Goal: Task Accomplishment & Management: Complete application form

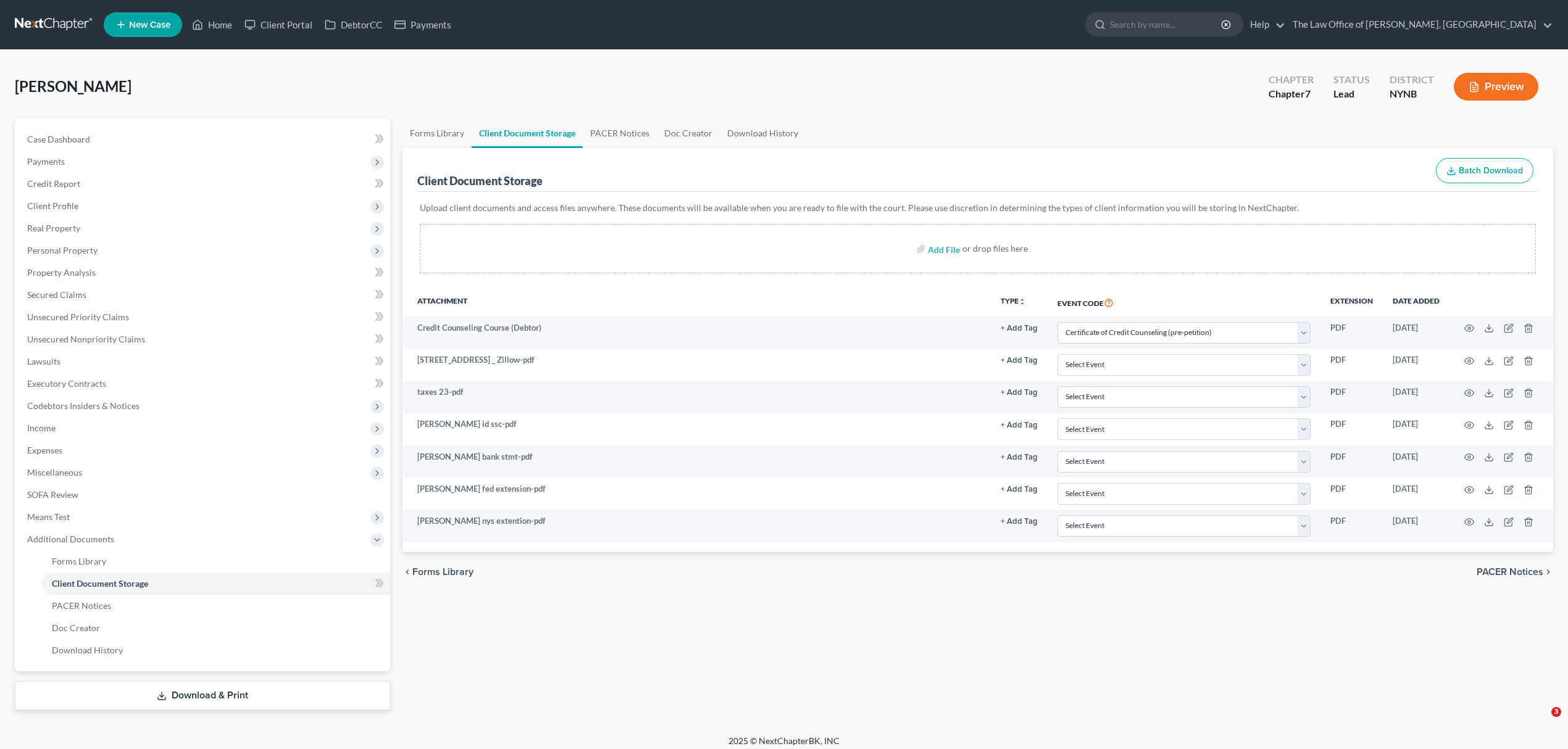
select select "1"
click at [216, 31] on link "Home" at bounding box center [212, 25] width 53 height 22
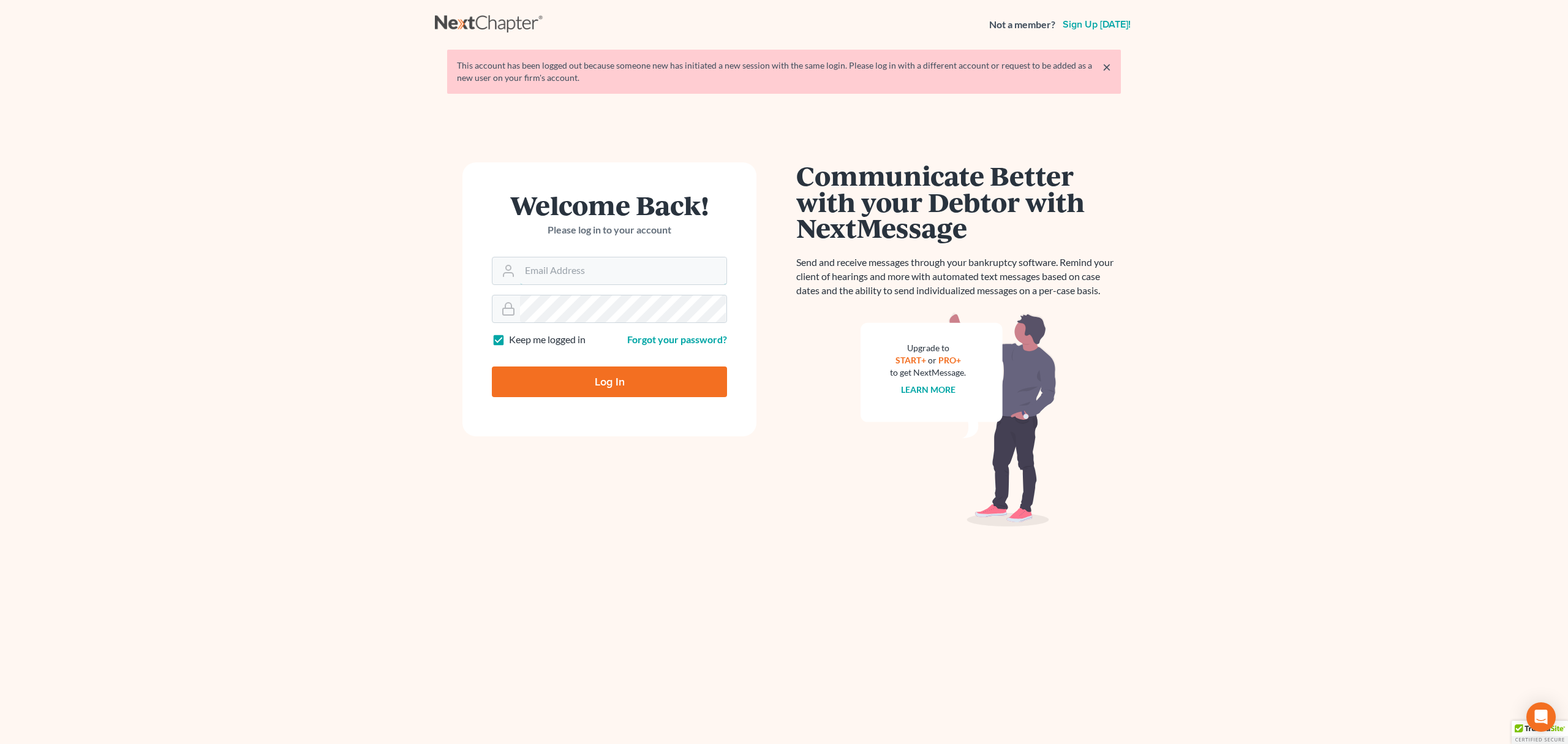
type input "[EMAIL_ADDRESS][DOMAIN_NAME]"
click at [588, 378] on input "Log In" at bounding box center [609, 382] width 235 height 30
type input "Thinking..."
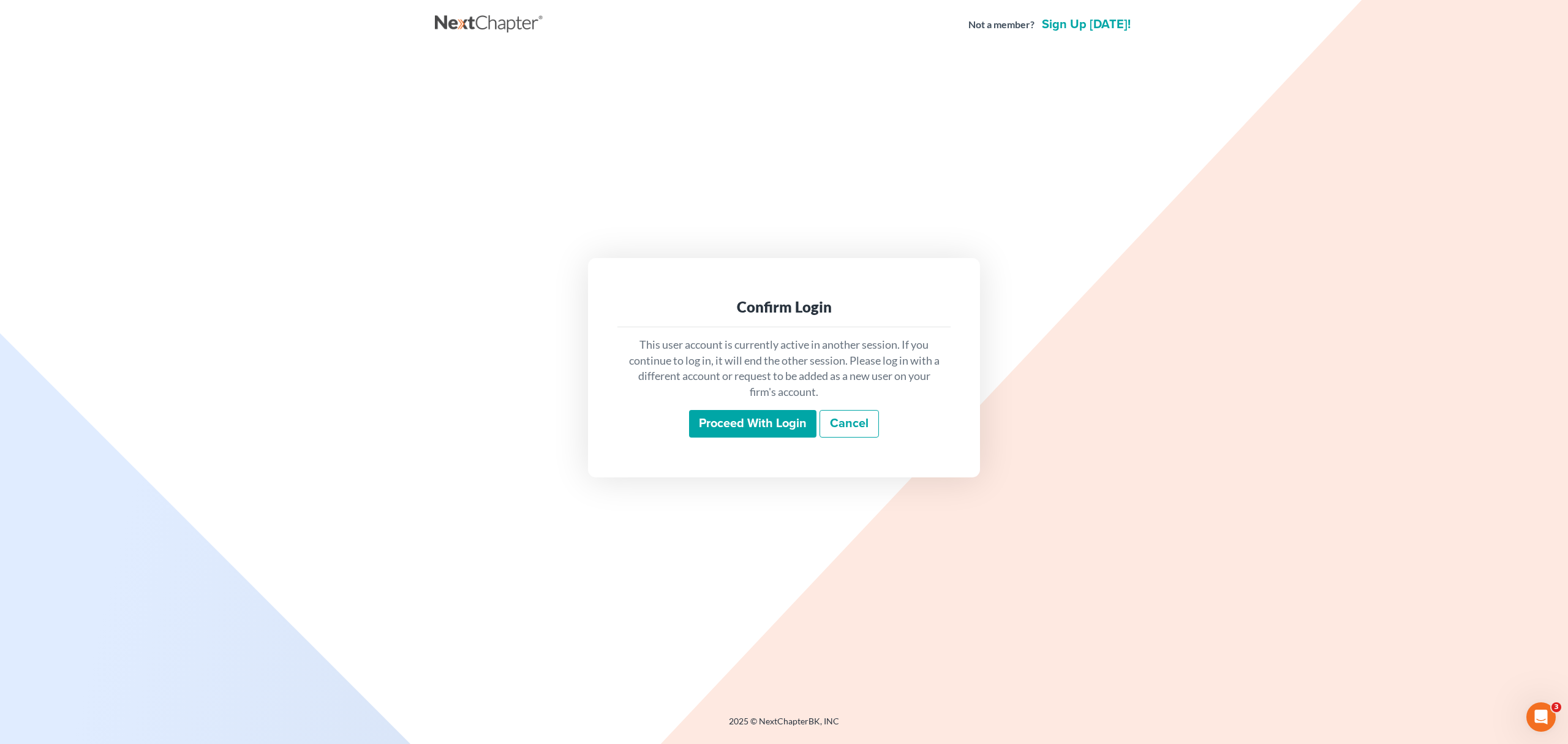
click at [723, 427] on input "Proceed with login" at bounding box center [753, 423] width 127 height 28
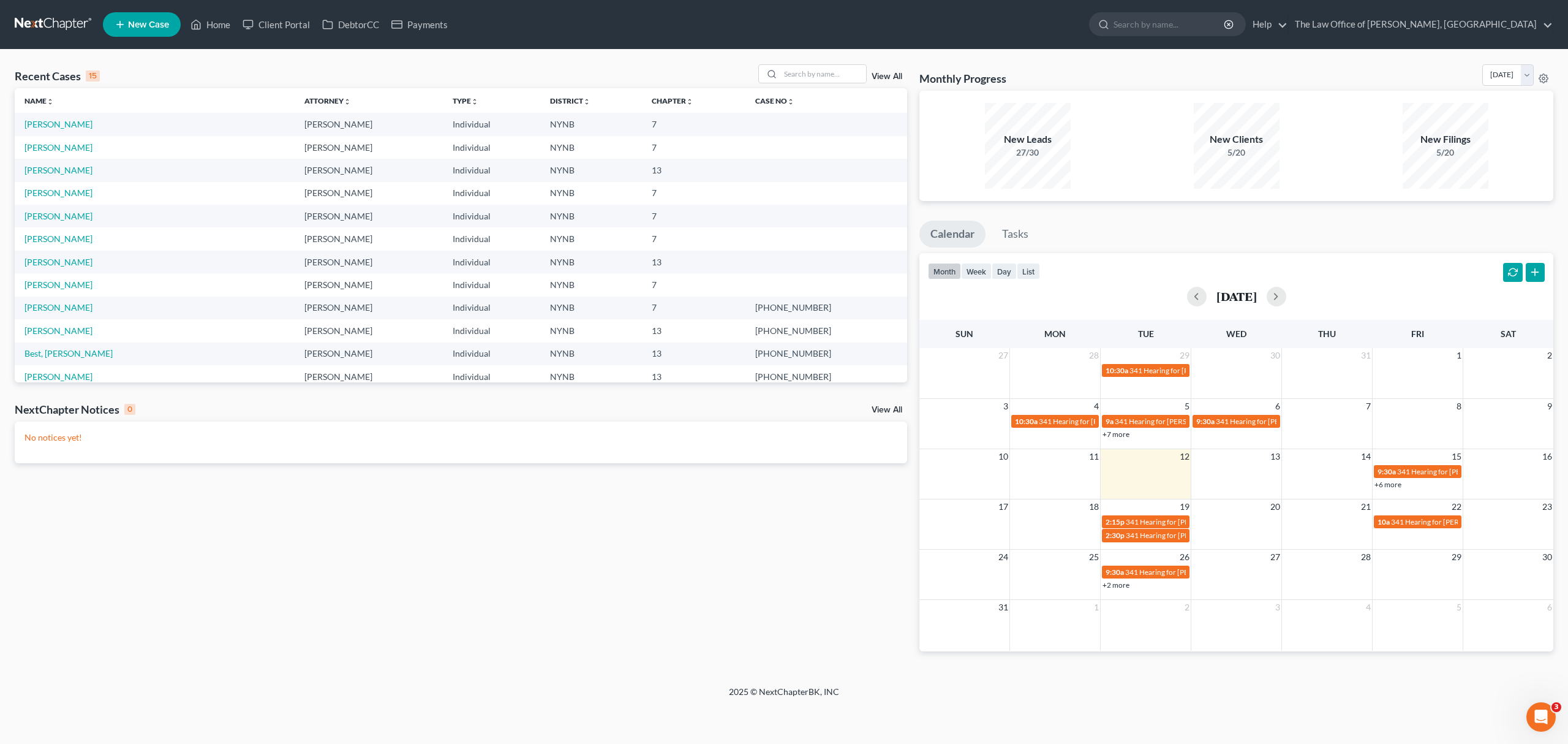
click at [41, 116] on td "Oeffler, Shirley" at bounding box center [154, 124] width 280 height 23
click at [41, 124] on link "Oeffler, Shirley" at bounding box center [58, 124] width 68 height 10
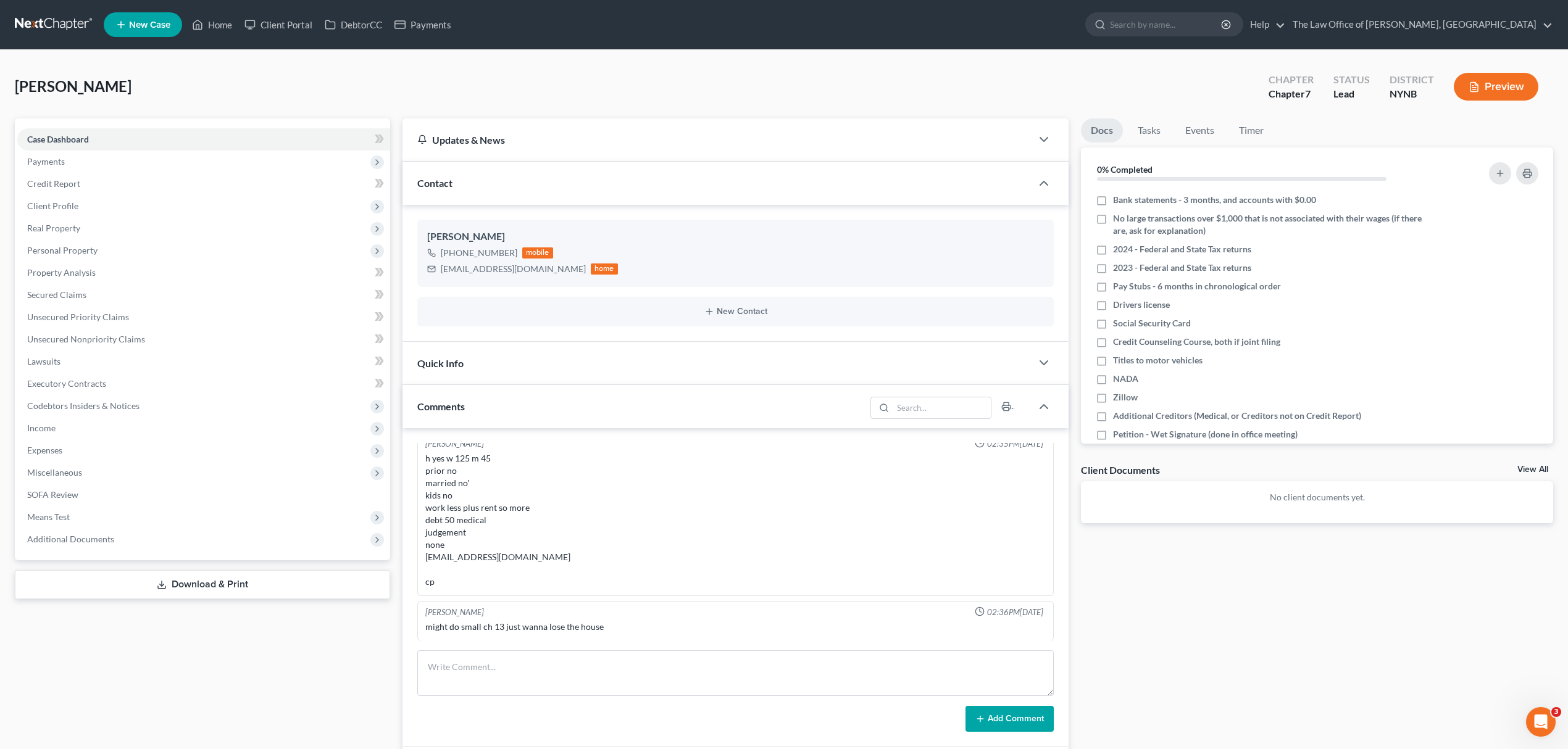
scroll to position [1573, 0]
click at [1546, 469] on link "View All" at bounding box center [1532, 470] width 31 height 8
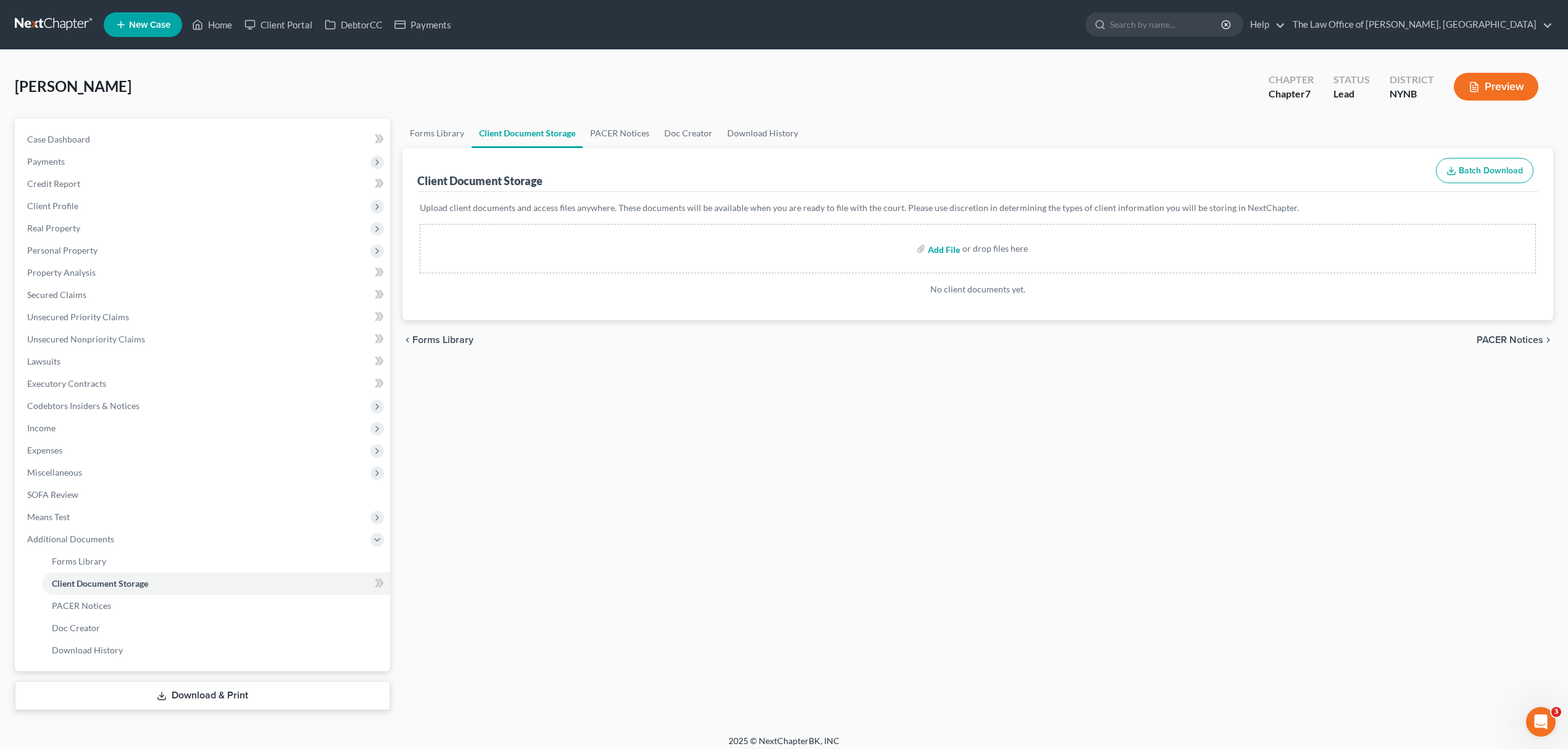
click at [944, 250] on input "file" at bounding box center [942, 249] width 30 height 22
type input "C:\fakepath\bank stmt.pdf"
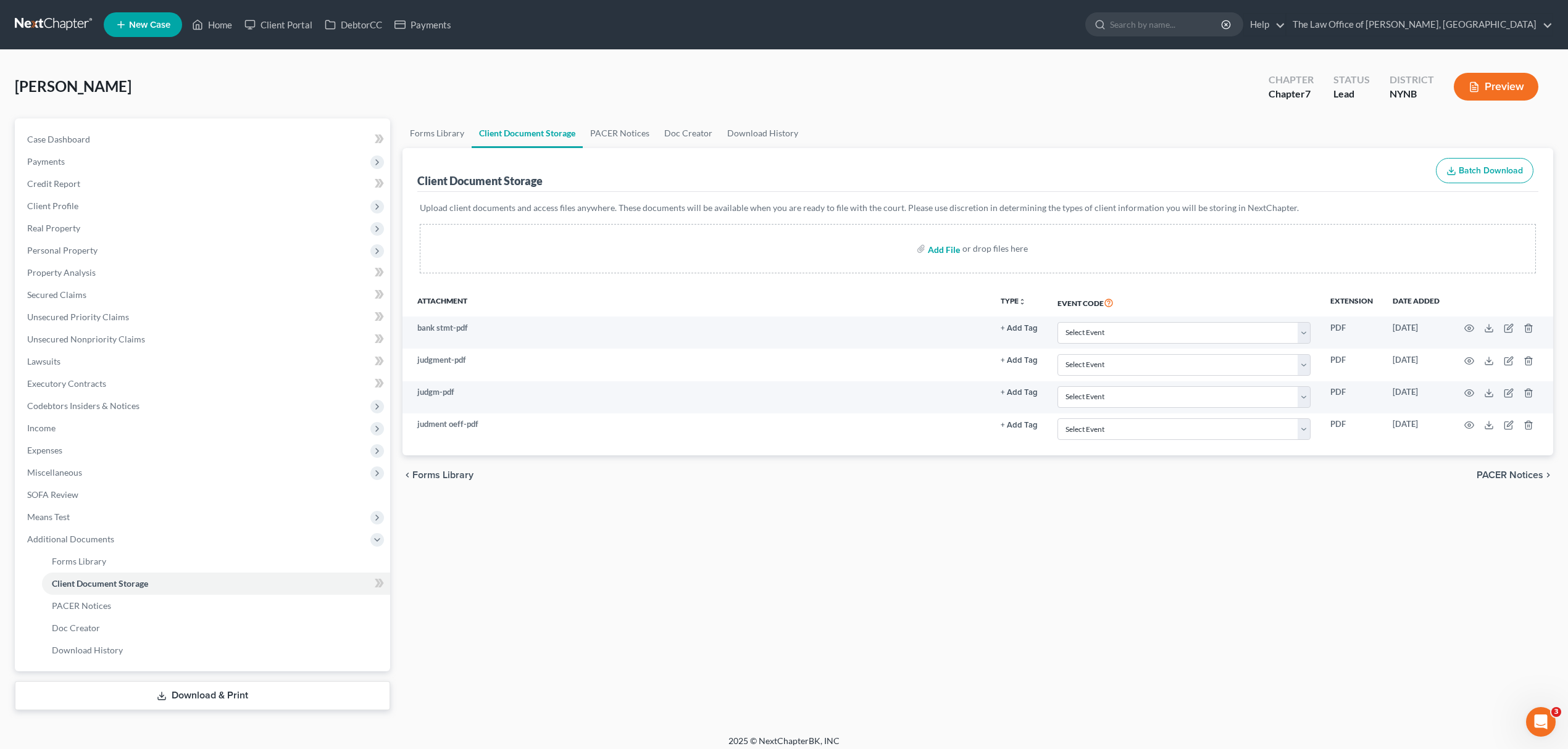
click at [946, 250] on input "file" at bounding box center [942, 249] width 30 height 22
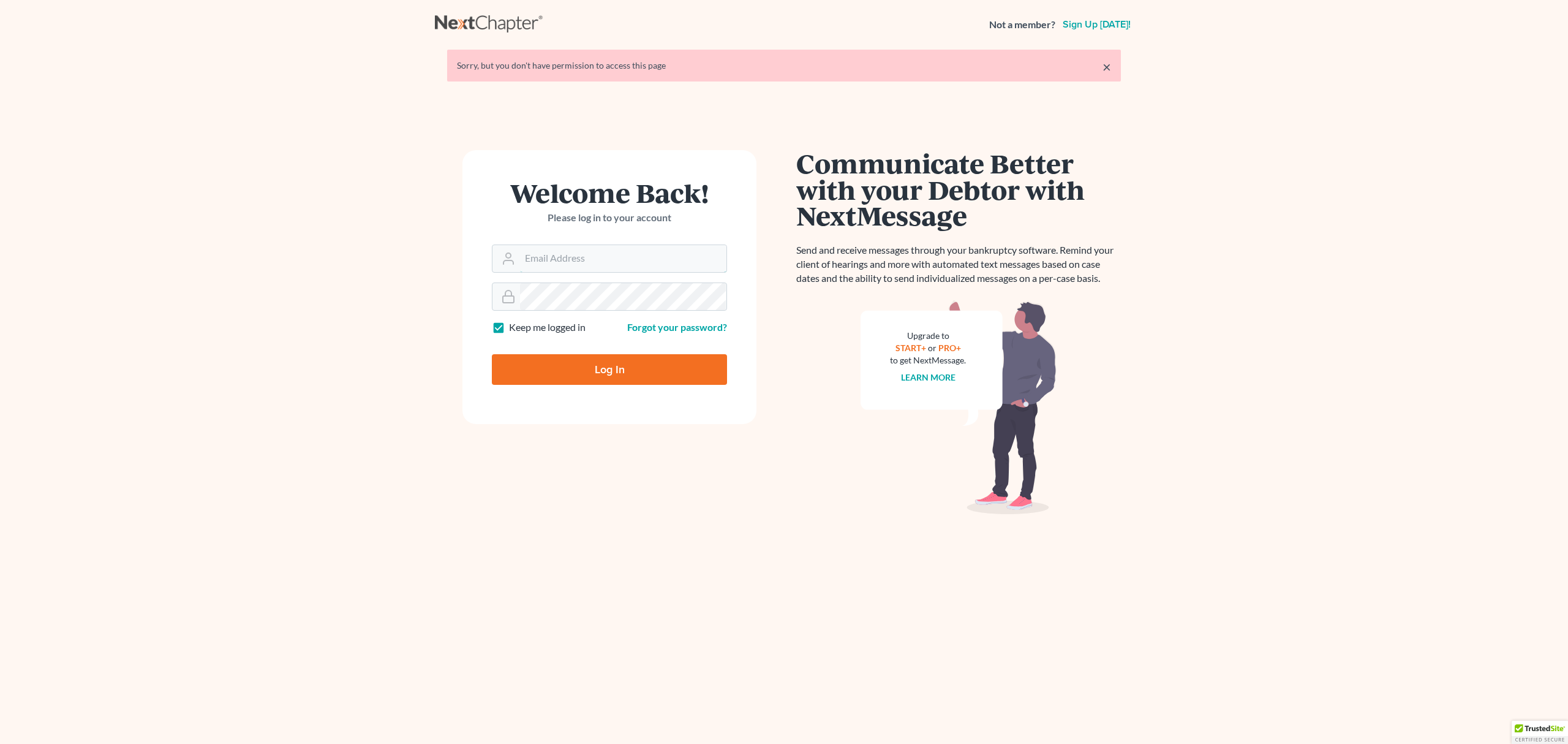
type input "pa@mvnlaw.com"
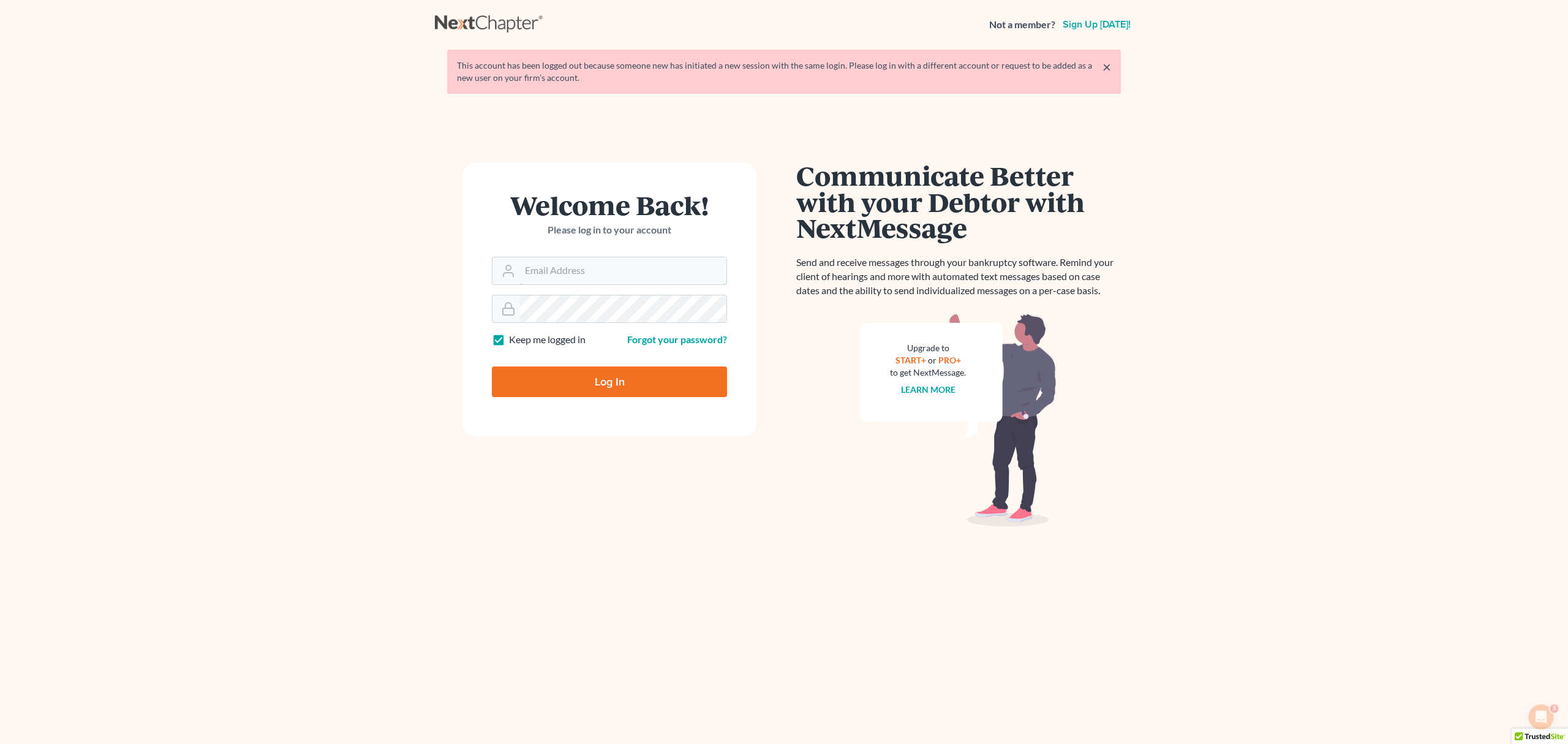
type input "[EMAIL_ADDRESS][DOMAIN_NAME]"
click at [676, 379] on input "Log In" at bounding box center [609, 382] width 235 height 30
type input "Thinking..."
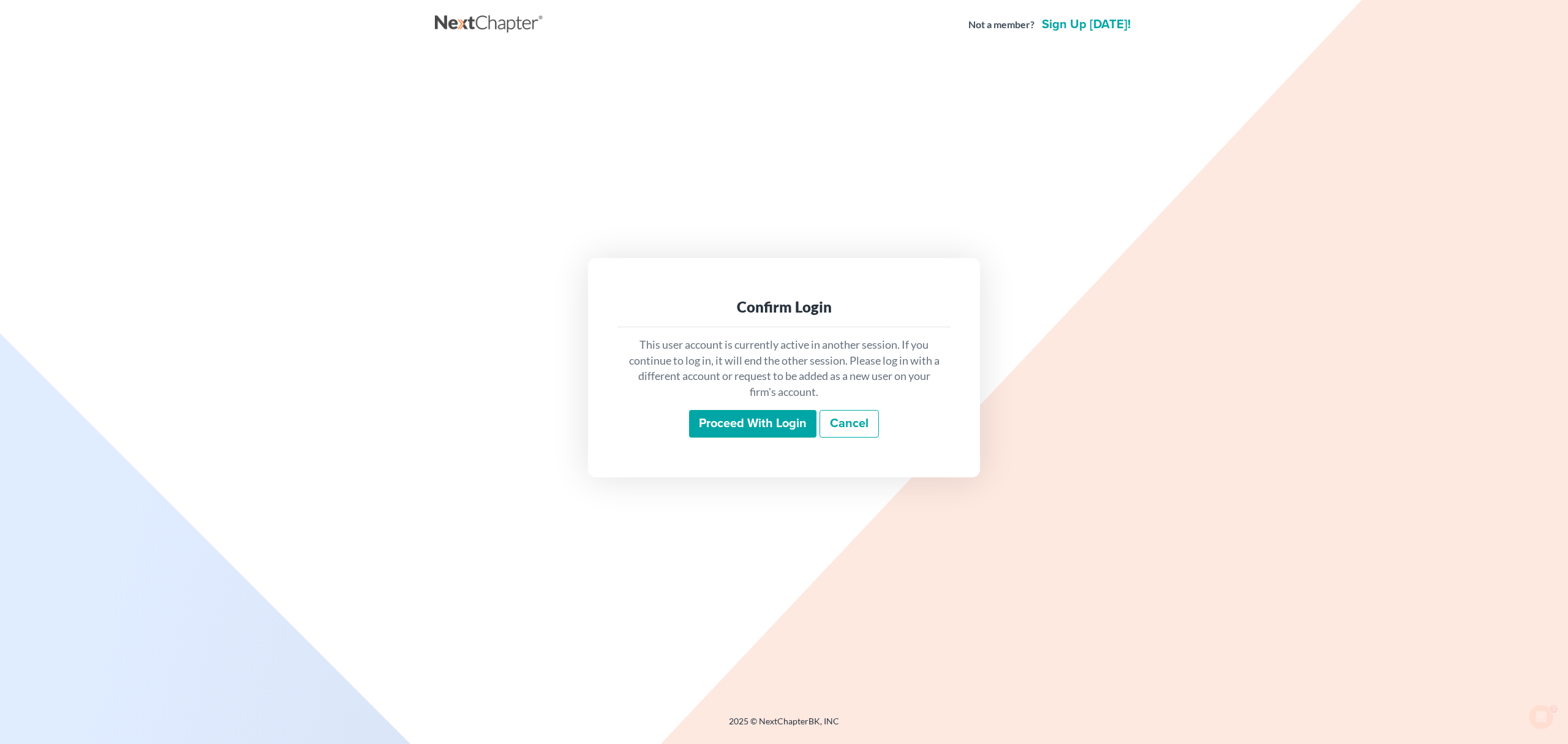
click at [714, 421] on input "Proceed with login" at bounding box center [753, 423] width 127 height 28
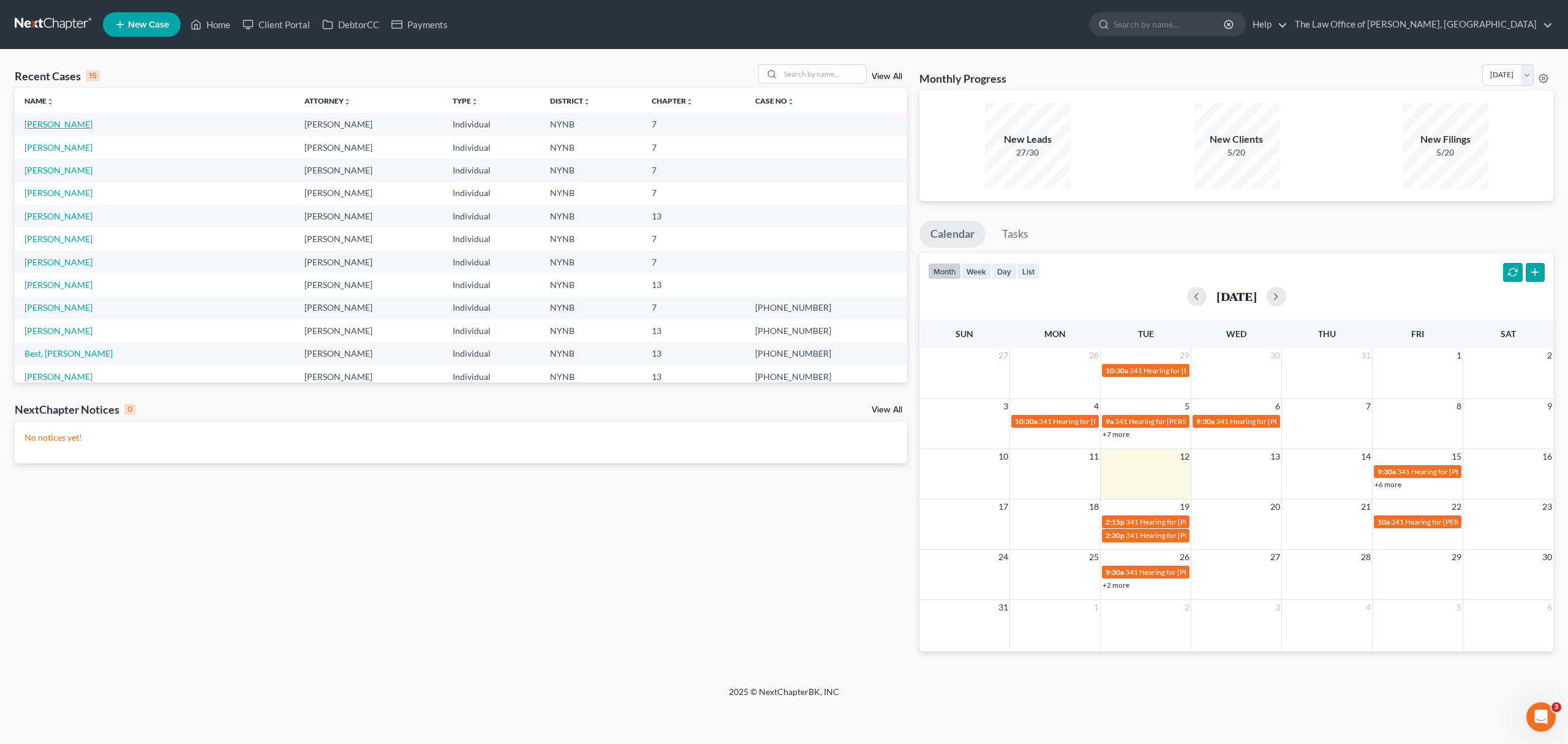
click at [73, 125] on link "Oeffler, Shirley" at bounding box center [58, 124] width 68 height 10
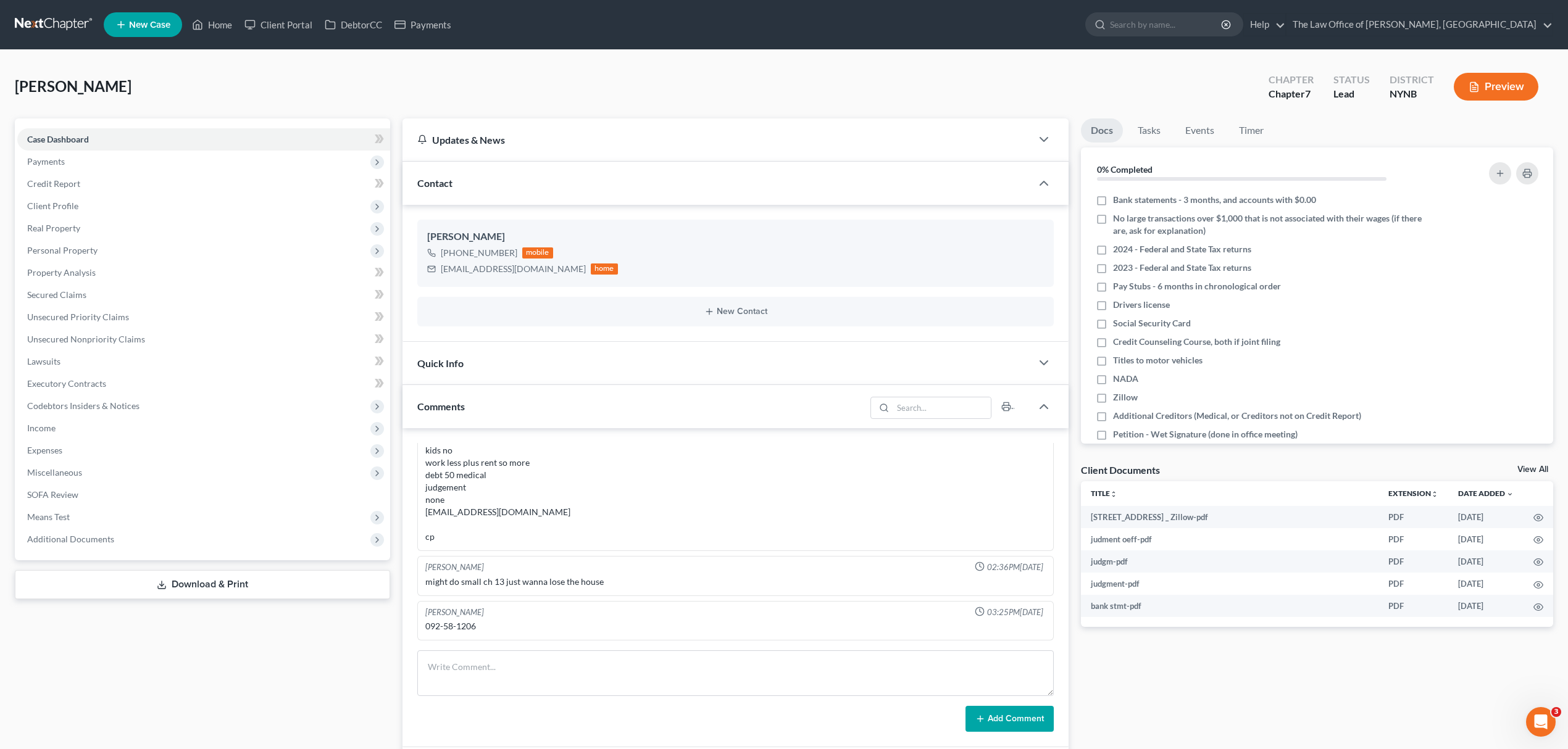
scroll to position [1573, 0]
click at [1533, 468] on link "View All" at bounding box center [1532, 470] width 31 height 8
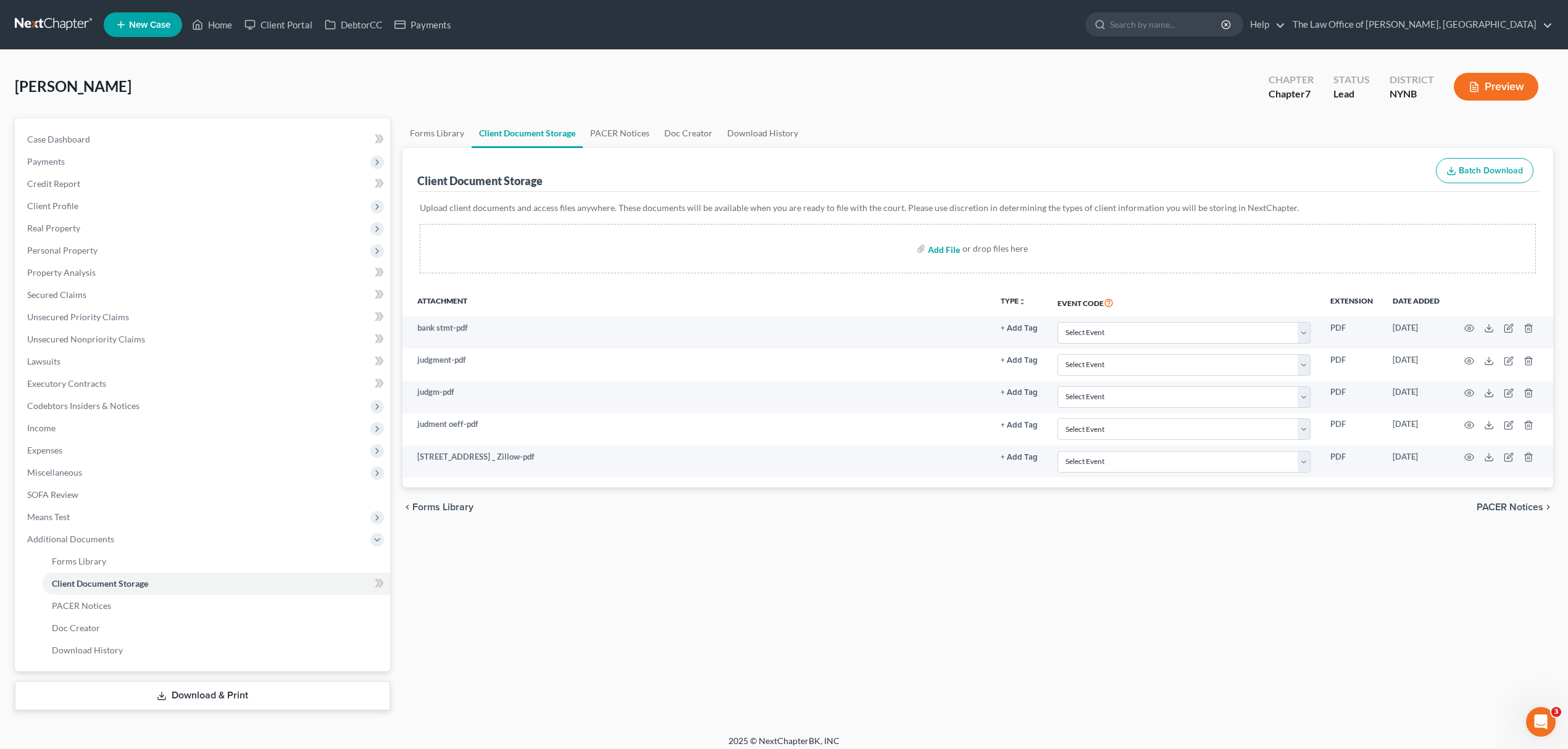
click at [947, 251] on input "file" at bounding box center [942, 249] width 30 height 22
type input "C:\fakepath\23 taxes.pdf"
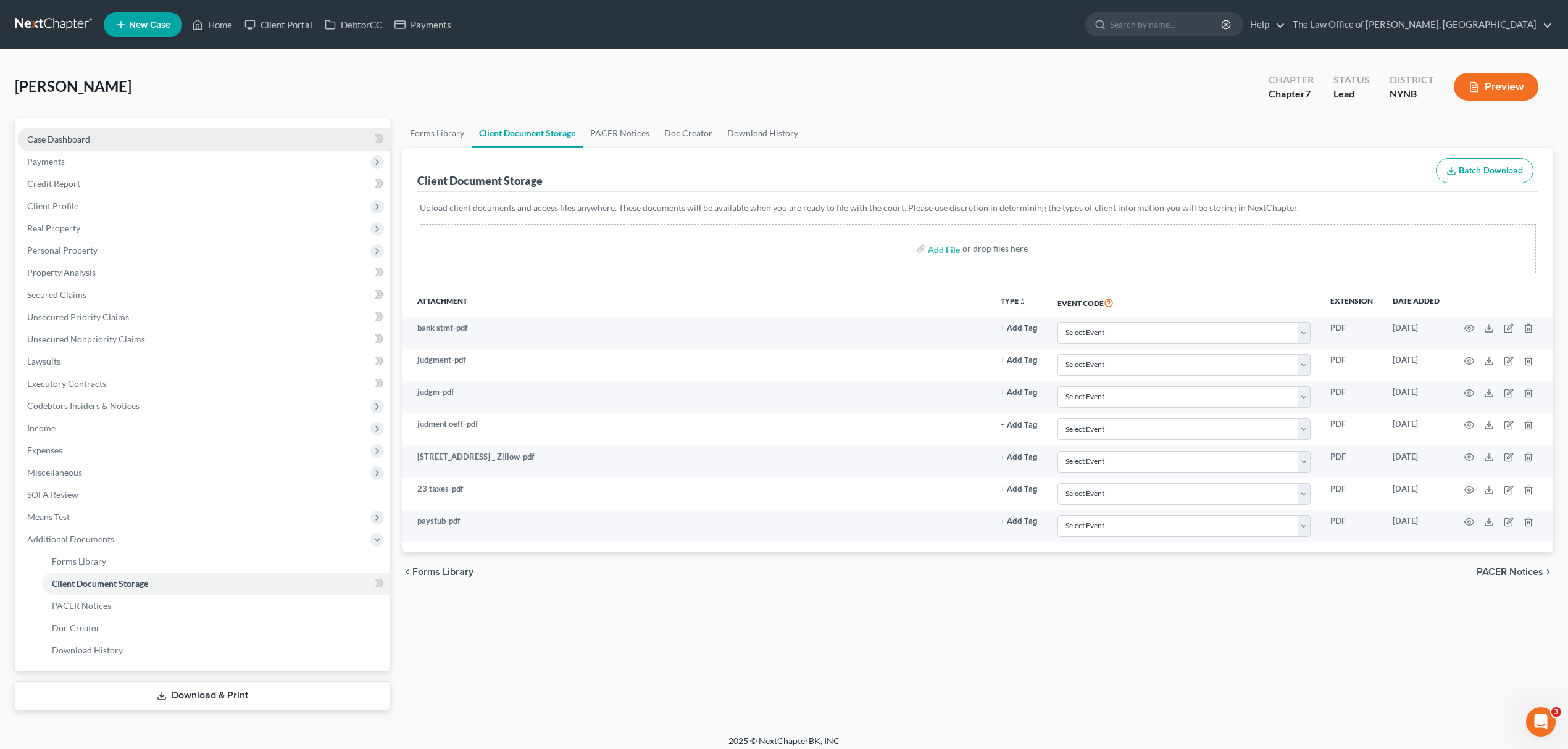
click at [183, 137] on link "Case Dashboard" at bounding box center [203, 139] width 373 height 22
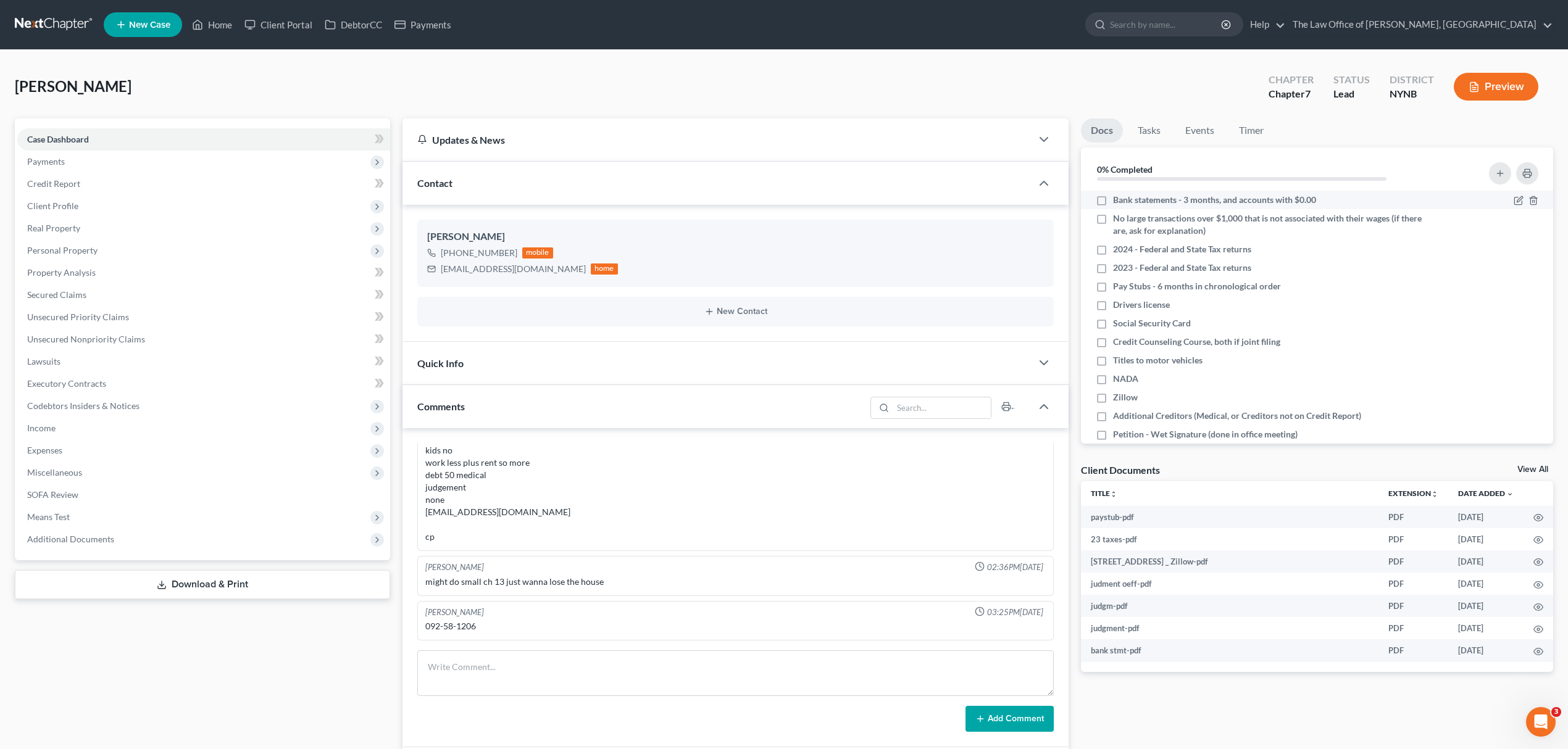
scroll to position [1573, 0]
drag, startPoint x: 1103, startPoint y: 198, endPoint x: 1102, endPoint y: 218, distance: 20.0
click at [1113, 200] on label "Bank statements - 3 months, and accounts with $0.00" at bounding box center [1214, 200] width 203 height 13
click at [1118, 200] on input "Bank statements - 3 months, and accounts with $0.00" at bounding box center [1121, 197] width 8 height 8
checkbox input "true"
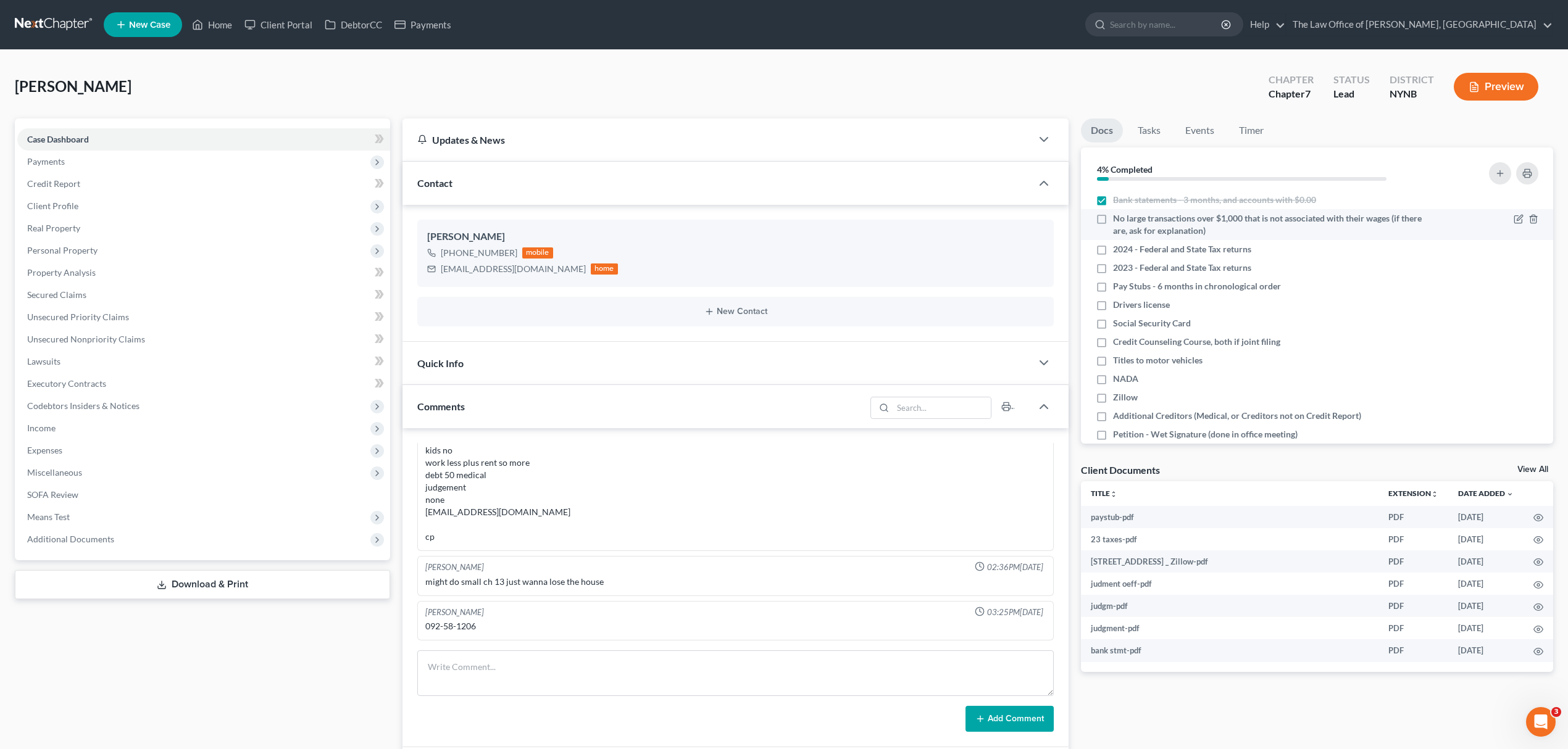
click at [1113, 218] on label "No large transactions over $1,000 that is not associated with their wages (if t…" at bounding box center [1268, 224] width 312 height 25
click at [1118, 218] on input "No large transactions over $1,000 that is not associated with their wages (if t…" at bounding box center [1121, 216] width 8 height 8
checkbox input "true"
click at [1113, 265] on label "2023 - Federal and State Tax returns" at bounding box center [1182, 268] width 138 height 13
click at [1118, 265] on input "2023 - Federal and State Tax returns" at bounding box center [1121, 265] width 8 height 8
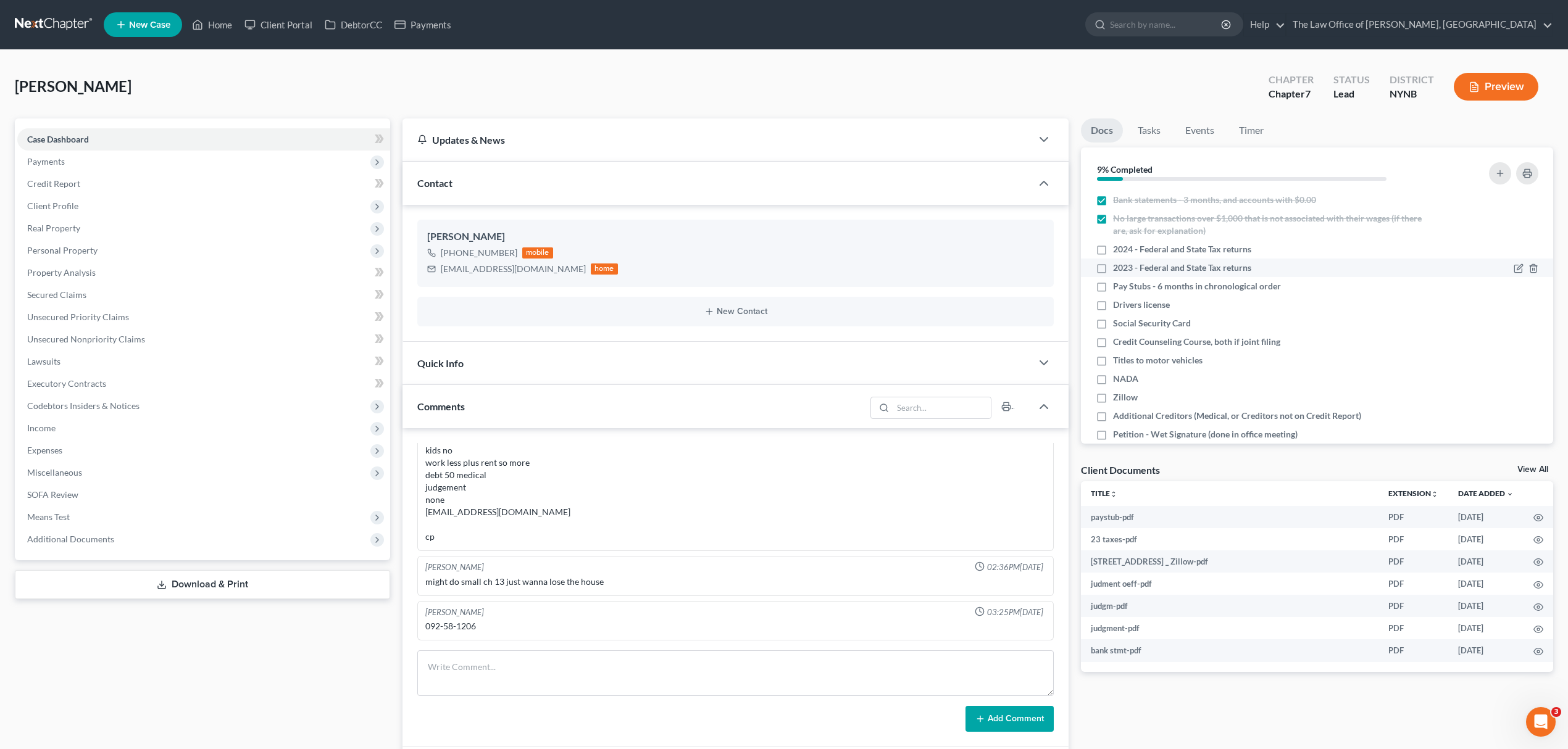
checkbox input "true"
click at [1113, 280] on label "Pay Stubs - 6 months in chronological order" at bounding box center [1197, 286] width 168 height 13
click at [1118, 280] on input "Pay Stubs - 6 months in chronological order" at bounding box center [1121, 284] width 8 height 8
checkbox input "true"
click at [1113, 397] on label "Zillow" at bounding box center [1125, 397] width 25 height 13
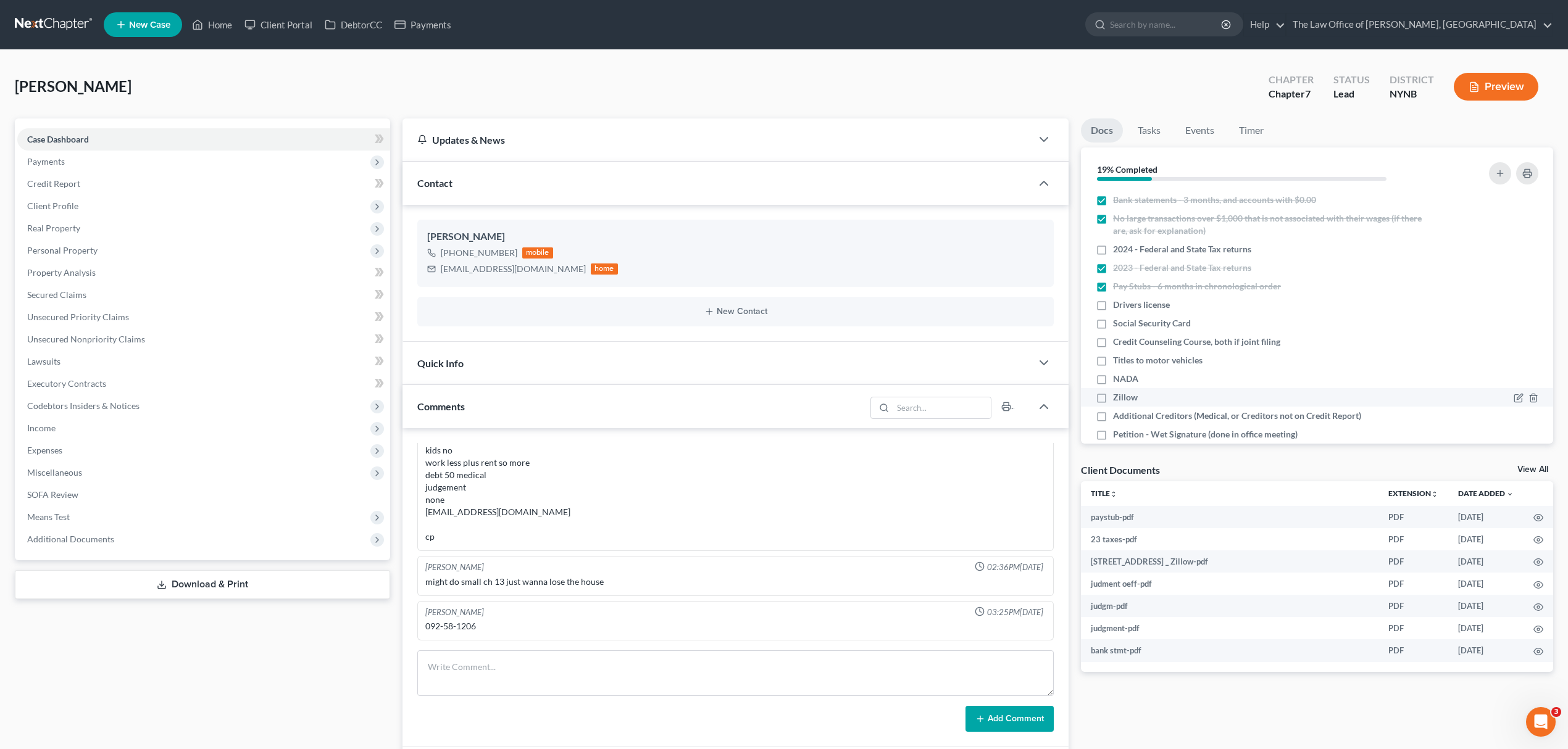
click at [1118, 397] on input "Zillow" at bounding box center [1121, 395] width 8 height 8
checkbox input "true"
click at [1113, 383] on label "NADA" at bounding box center [1125, 379] width 25 height 13
click at [1118, 380] on input "NADA" at bounding box center [1121, 376] width 8 height 8
checkbox input "true"
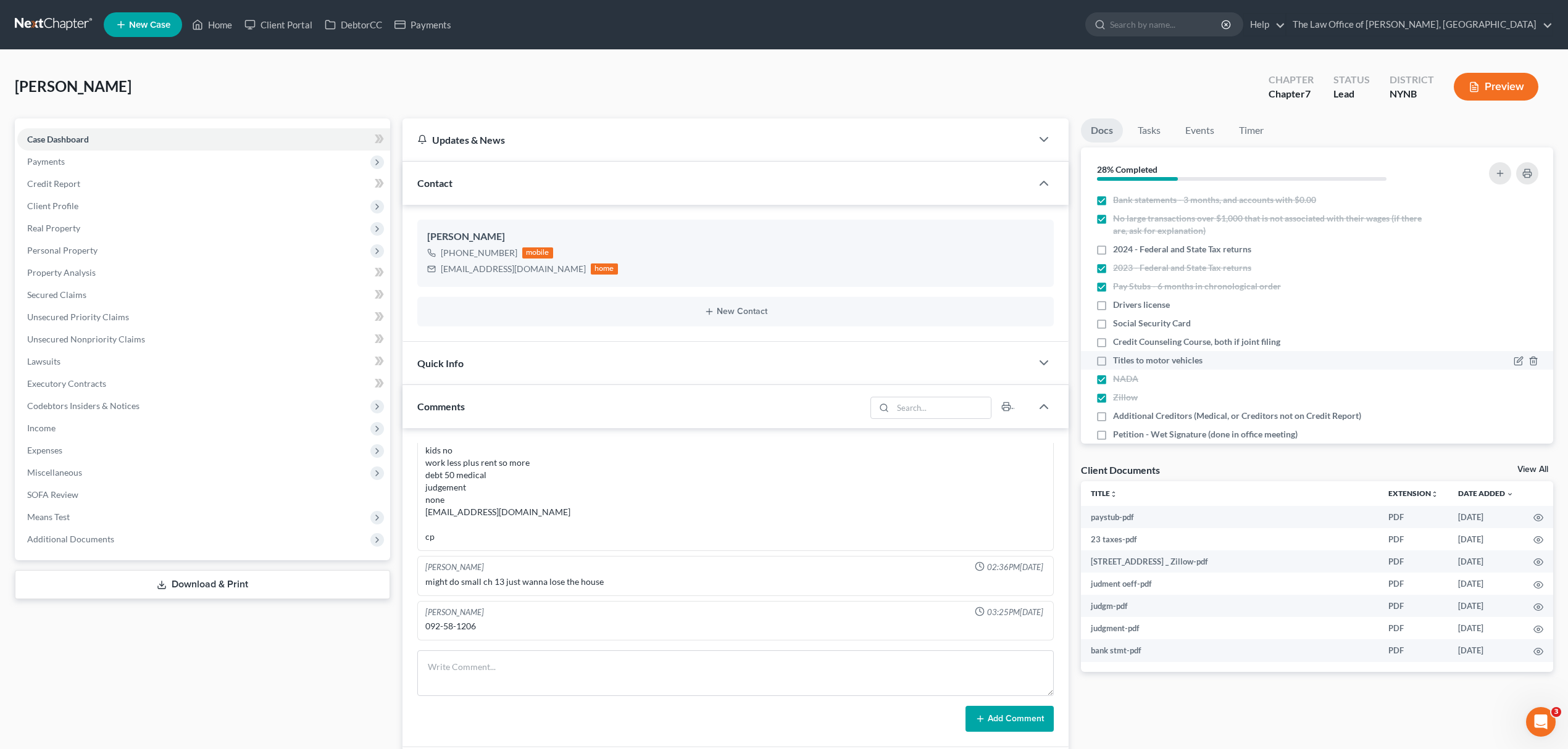
click at [1113, 365] on label "Titles to motor vehicles" at bounding box center [1157, 360] width 89 height 13
click at [1118, 363] on input "Titles to motor vehicles" at bounding box center [1121, 358] width 8 height 8
checkbox input "true"
